Goal: Information Seeking & Learning: Learn about a topic

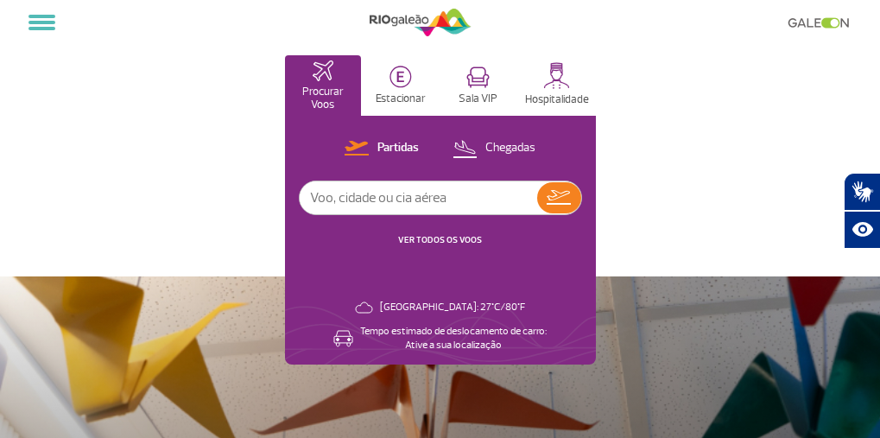
click at [0, 0] on link "Companhias Aéreas" at bounding box center [0, 0] width 0 height 0
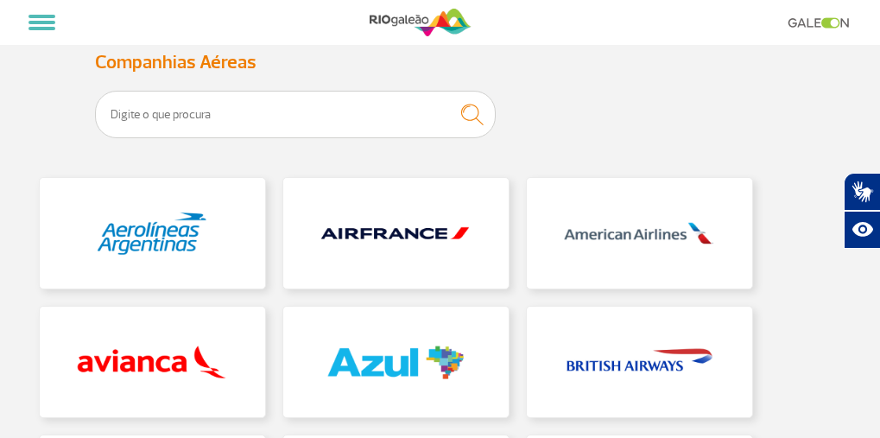
click at [0, 0] on link "Corporativo" at bounding box center [0, 0] width 0 height 0
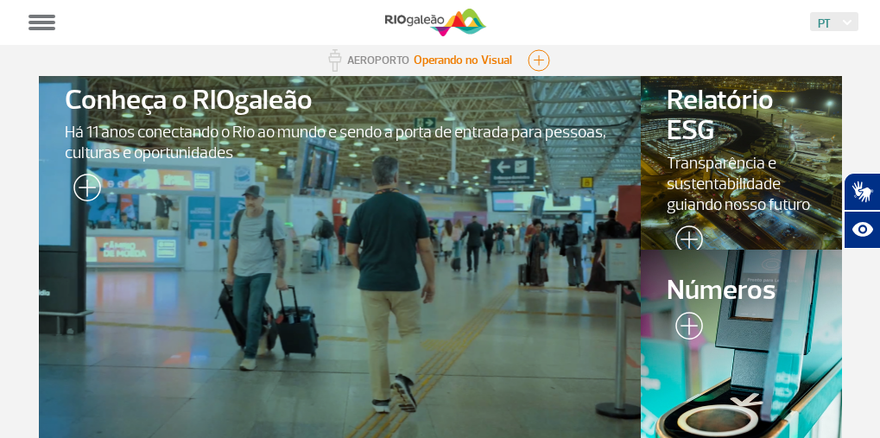
click at [741, 306] on span "Números" at bounding box center [741, 291] width 149 height 30
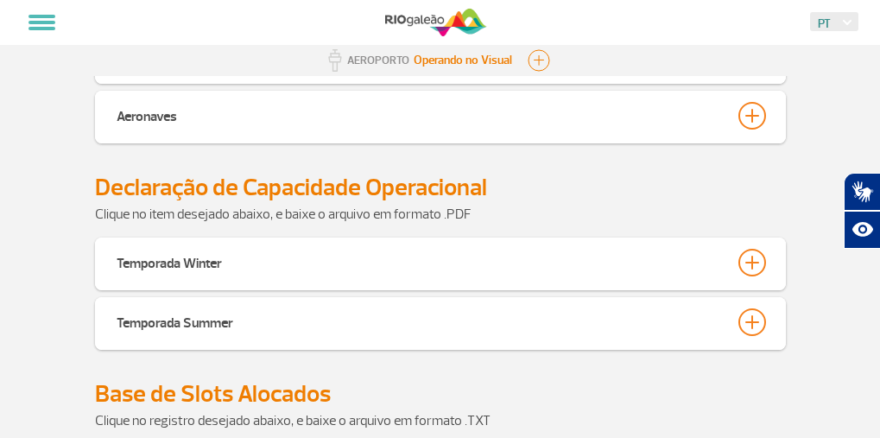
scroll to position [790, 0]
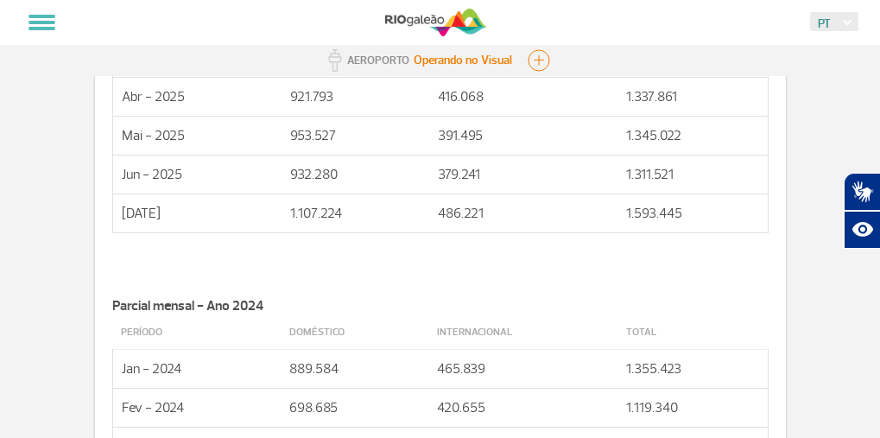
scroll to position [963, 0]
